Goal: Information Seeking & Learning: Learn about a topic

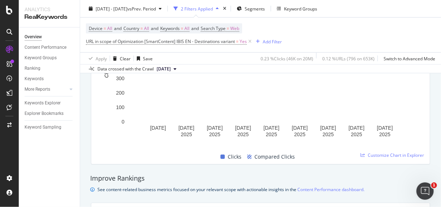
scroll to position [393, 0]
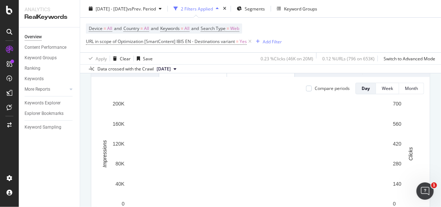
scroll to position [133, 0]
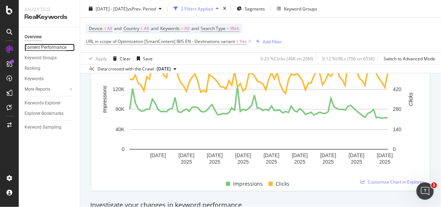
click at [51, 48] on div "Content Performance" at bounding box center [46, 48] width 42 height 8
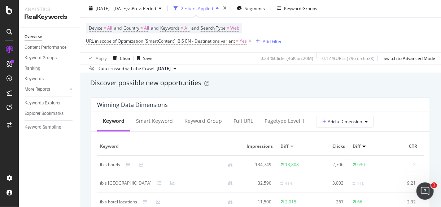
scroll to position [628, 0]
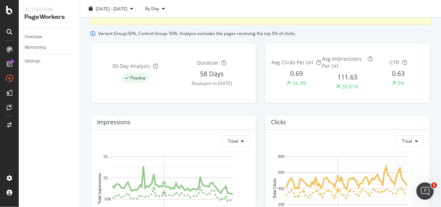
scroll to position [100, 0]
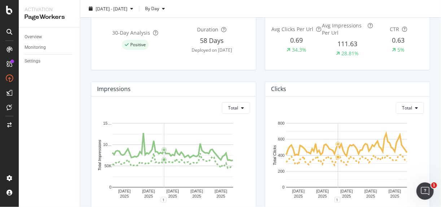
click at [87, 125] on div "Impressions Total [DATE] [DATE] [DATE] [DATE] [DATE] 0 50K 10… 15… Total Impres…" at bounding box center [174, 148] width 174 height 144
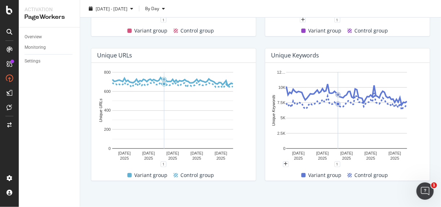
scroll to position [427, 0]
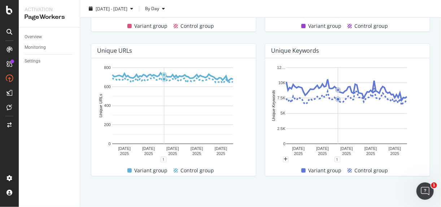
click at [301, 141] on g "[DATE] [DATE] [DATE] [DATE] [DATE] 0 2.5K 5K 7.5K 10K 12…" at bounding box center [341, 110] width 131 height 90
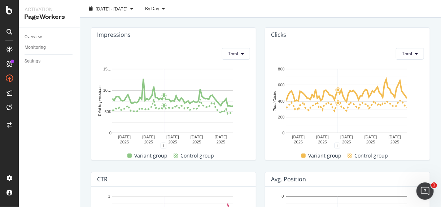
scroll to position [154, 0]
click at [238, 57] on button "Total" at bounding box center [236, 55] width 28 height 12
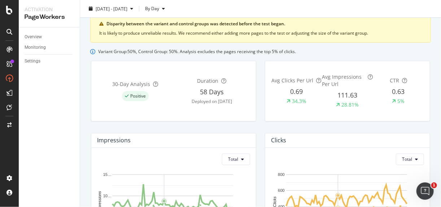
scroll to position [0, 0]
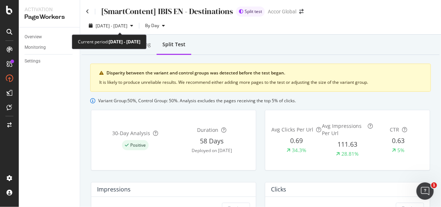
click at [136, 46] on div "Current period: [DATE] - [DATE]" at bounding box center [109, 41] width 75 height 15
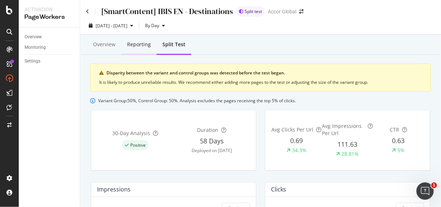
click at [141, 49] on div "Reporting" at bounding box center [138, 45] width 35 height 20
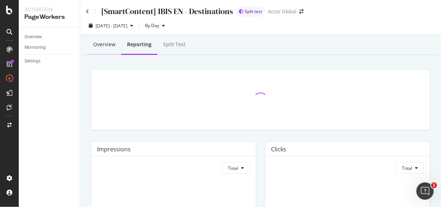
click at [109, 48] on div "Overview" at bounding box center [104, 44] width 22 height 7
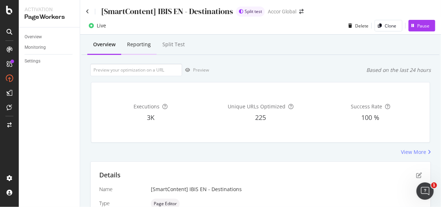
click at [147, 44] on div "Reporting" at bounding box center [139, 44] width 24 height 7
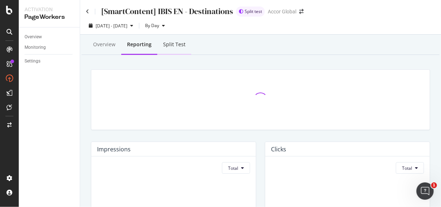
click at [178, 43] on div "Split Test" at bounding box center [174, 44] width 22 height 7
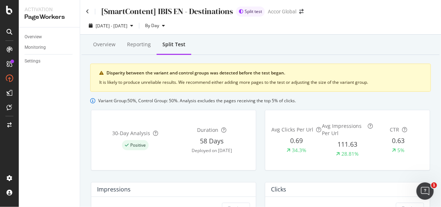
click at [91, 11] on div "[SmartContent] IBIS EN - Destinations" at bounding box center [159, 11] width 147 height 11
click at [88, 11] on icon at bounding box center [87, 11] width 3 height 5
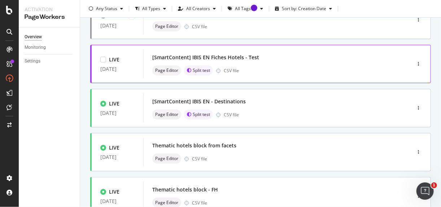
scroll to position [154, 0]
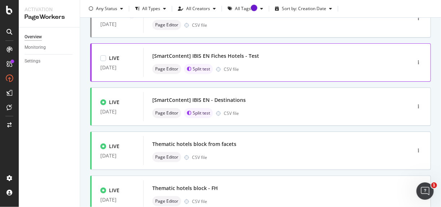
click at [277, 65] on div "Page Editor Split test CSV file" at bounding box center [266, 69] width 228 height 10
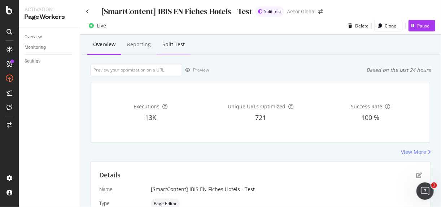
click at [167, 41] on div "Split Test" at bounding box center [173, 44] width 22 height 7
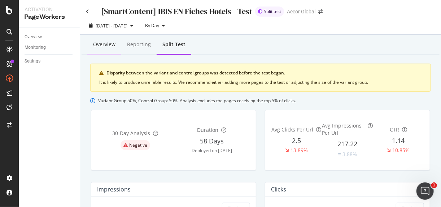
click at [111, 46] on div "Overview" at bounding box center [104, 44] width 22 height 7
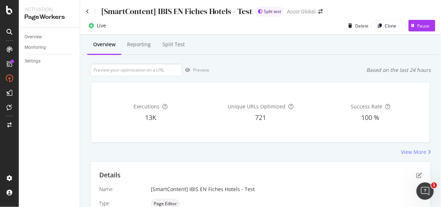
scroll to position [205, 0]
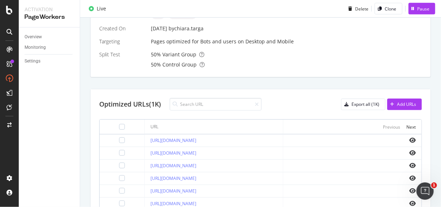
drag, startPoint x: 199, startPoint y: 138, endPoint x: 313, endPoint y: 111, distance: 117.0
click at [313, 111] on div "Optimized URLs (1K) Export all (1K) Add URLs URL Previous Next [URL][DOMAIN_NAM…" at bounding box center [260, 210] width 340 height 243
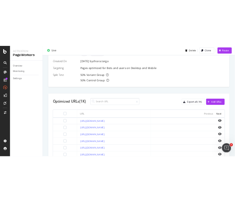
scroll to position [353, 0]
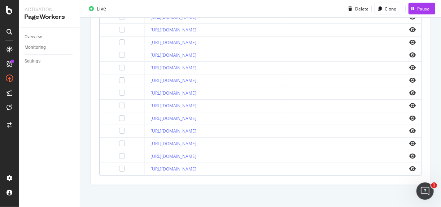
drag, startPoint x: 213, startPoint y: 127, endPoint x: 190, endPoint y: 131, distance: 23.5
click at [190, 131] on div "[URL][DOMAIN_NAME]" at bounding box center [213, 131] width 126 height 6
click at [190, 129] on link "[URL][DOMAIN_NAME]" at bounding box center [173, 131] width 46 height 6
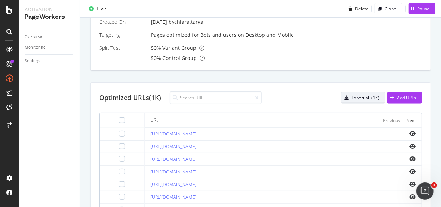
scroll to position [211, 0]
click at [406, 119] on div "Next" at bounding box center [410, 121] width 9 height 6
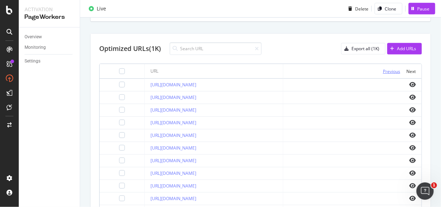
scroll to position [260, 0]
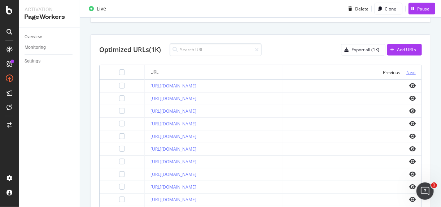
click at [409, 72] on div "Next" at bounding box center [410, 72] width 9 height 6
click at [406, 70] on div "Next" at bounding box center [410, 72] width 9 height 6
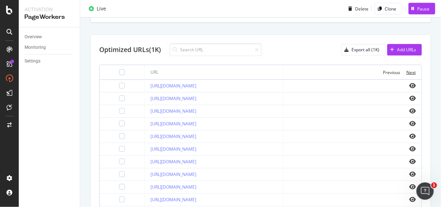
click at [406, 70] on div "Next" at bounding box center [410, 72] width 9 height 6
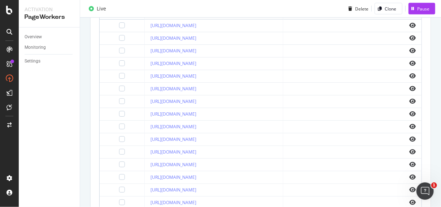
scroll to position [321, 0]
click at [196, 123] on link "[URL][DOMAIN_NAME]" at bounding box center [173, 126] width 46 height 6
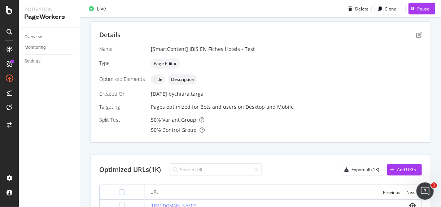
scroll to position [223, 0]
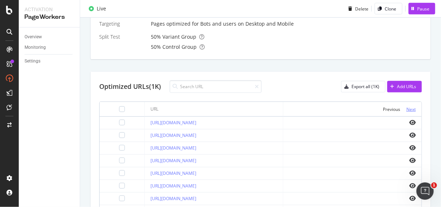
click at [407, 108] on div "Next" at bounding box center [410, 109] width 9 height 6
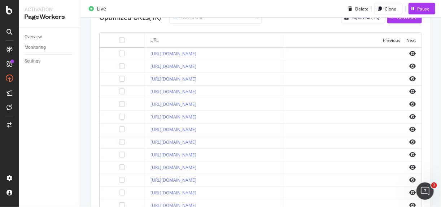
scroll to position [295, 0]
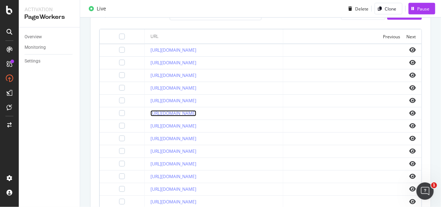
click at [196, 111] on link "[URL][DOMAIN_NAME]" at bounding box center [173, 113] width 46 height 6
